Goal: Task Accomplishment & Management: Manage account settings

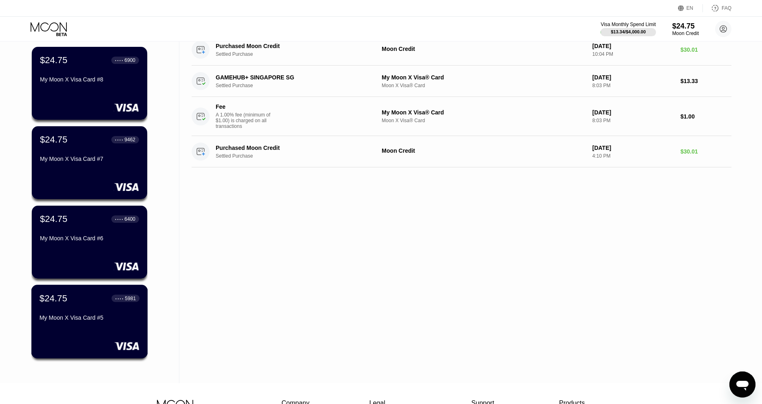
scroll to position [37, 0]
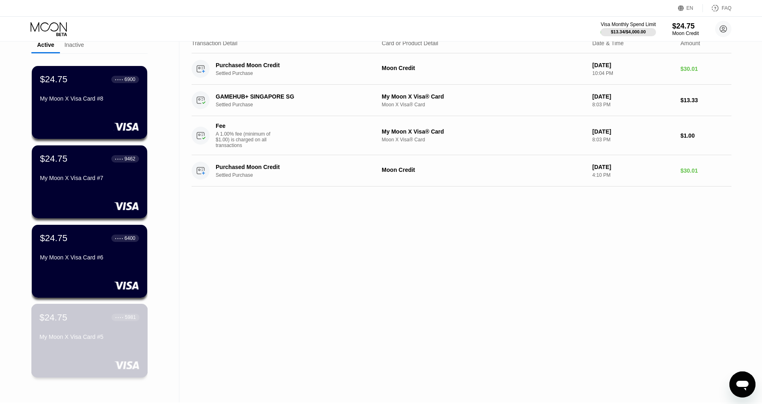
click at [113, 340] on div "My Moon X Visa Card #5" at bounding box center [90, 337] width 100 height 7
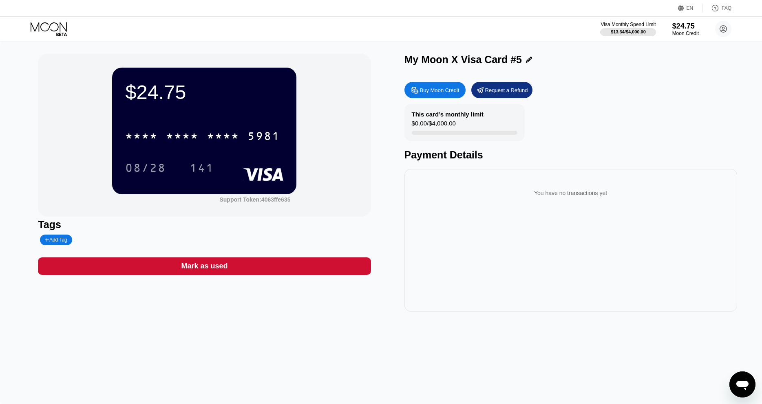
click at [208, 249] on div "$24.75 * * * * * * * * * * * * 5981 08/28 141 Support Token: 4063ffe635 Tags Ad…" at bounding box center [204, 183] width 332 height 258
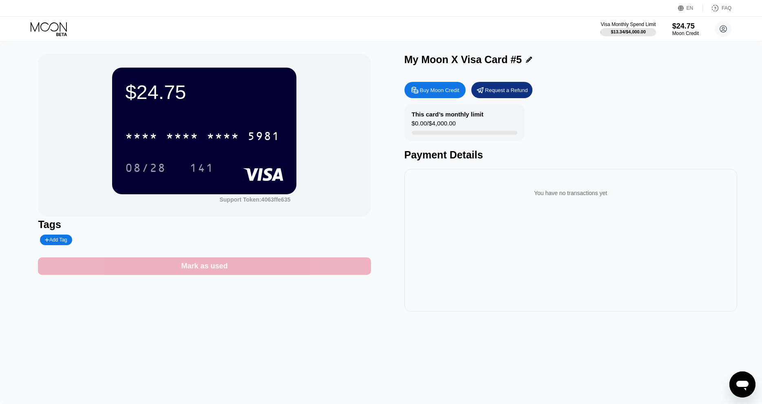
click at [216, 269] on div "Mark as used" at bounding box center [204, 266] width 46 height 9
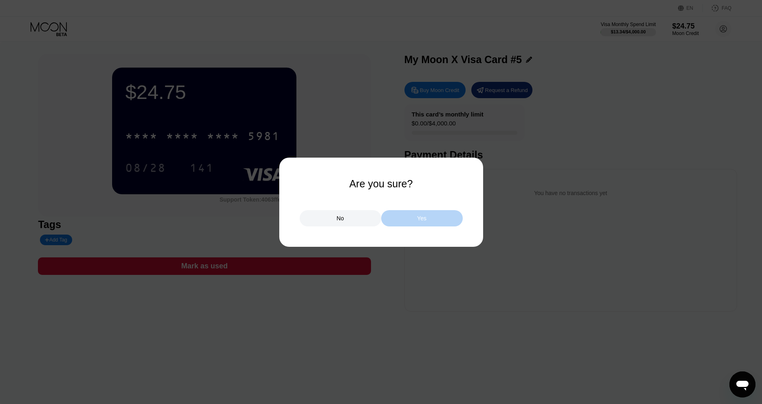
click at [456, 225] on div "Yes" at bounding box center [421, 218] width 81 height 16
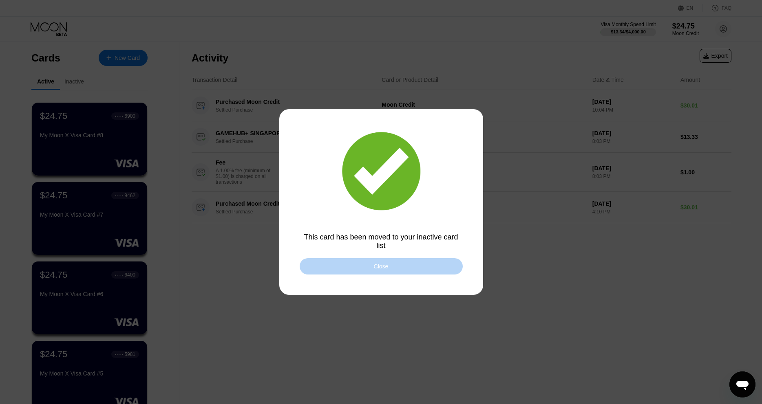
click at [356, 264] on div "Close" at bounding box center [380, 266] width 163 height 16
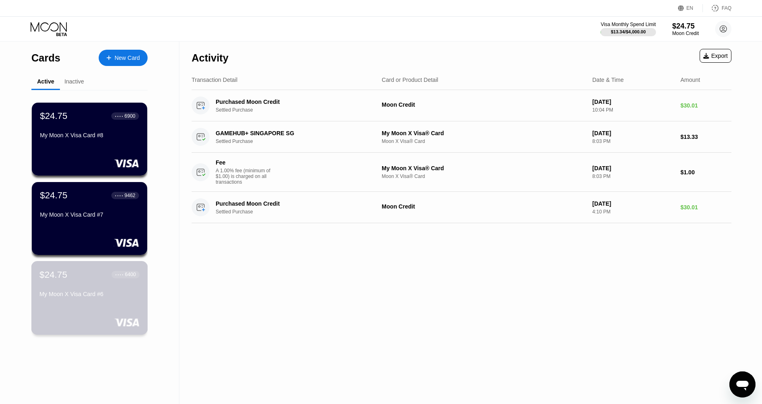
click at [96, 309] on div "$24.75 ● ● ● ● 6400 My Moon X Visa Card #6" at bounding box center [89, 298] width 117 height 74
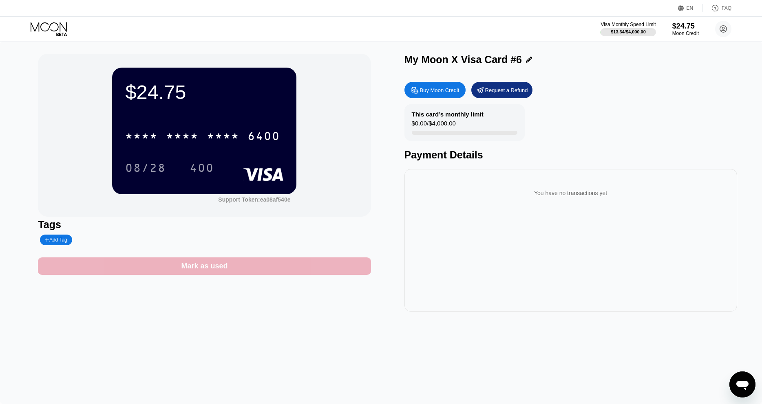
click at [236, 273] on div "Mark as used" at bounding box center [204, 267] width 332 height 18
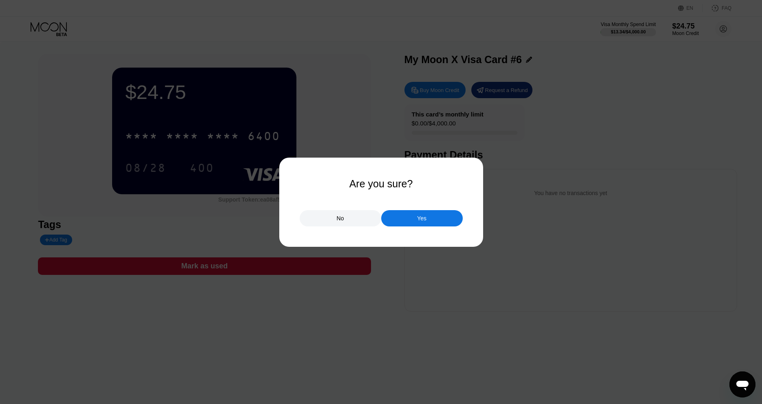
click at [408, 203] on div "No Yes" at bounding box center [380, 214] width 163 height 24
click at [411, 208] on div "No Yes" at bounding box center [380, 214] width 163 height 24
click at [412, 219] on div "Yes" at bounding box center [421, 218] width 81 height 16
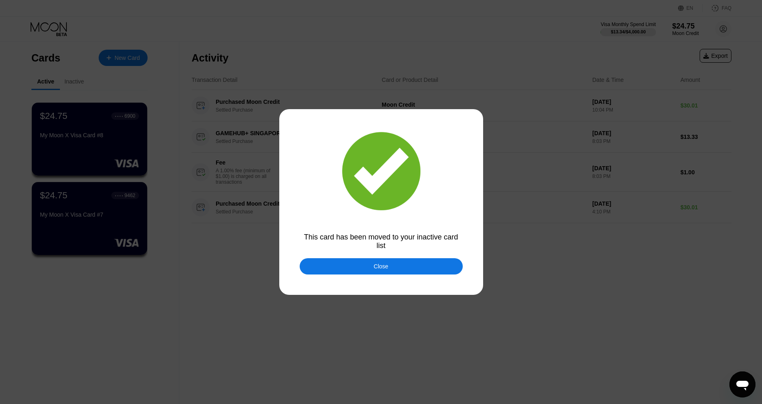
click at [340, 249] on div "This card has been moved to your inactive card list" at bounding box center [380, 241] width 163 height 17
click at [345, 251] on div at bounding box center [381, 202] width 762 height 404
click at [348, 268] on div "Close" at bounding box center [380, 266] width 163 height 16
